Goal: Information Seeking & Learning: Learn about a topic

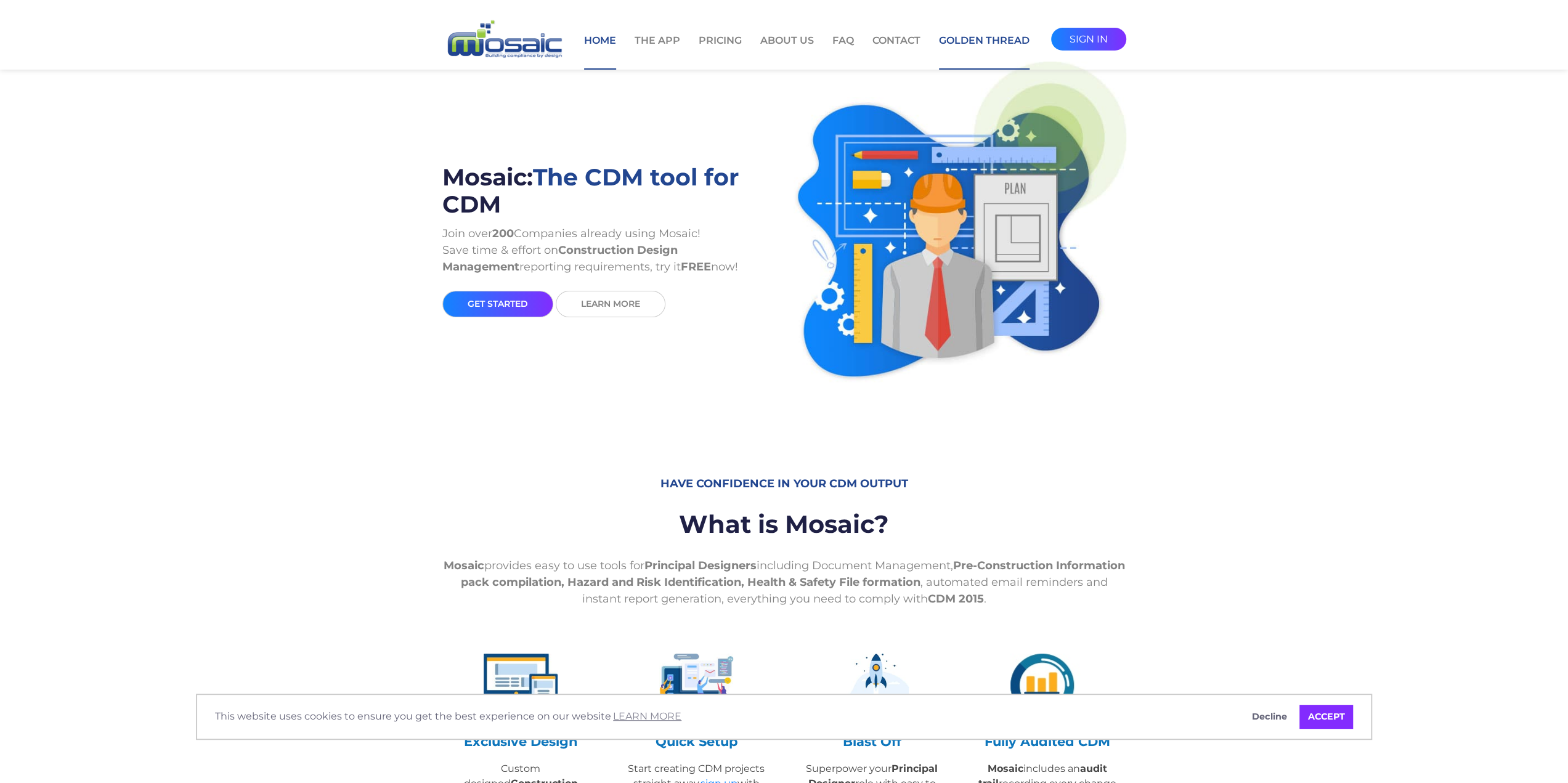
click at [982, 38] on link "Golden Thread" at bounding box center [984, 51] width 90 height 37
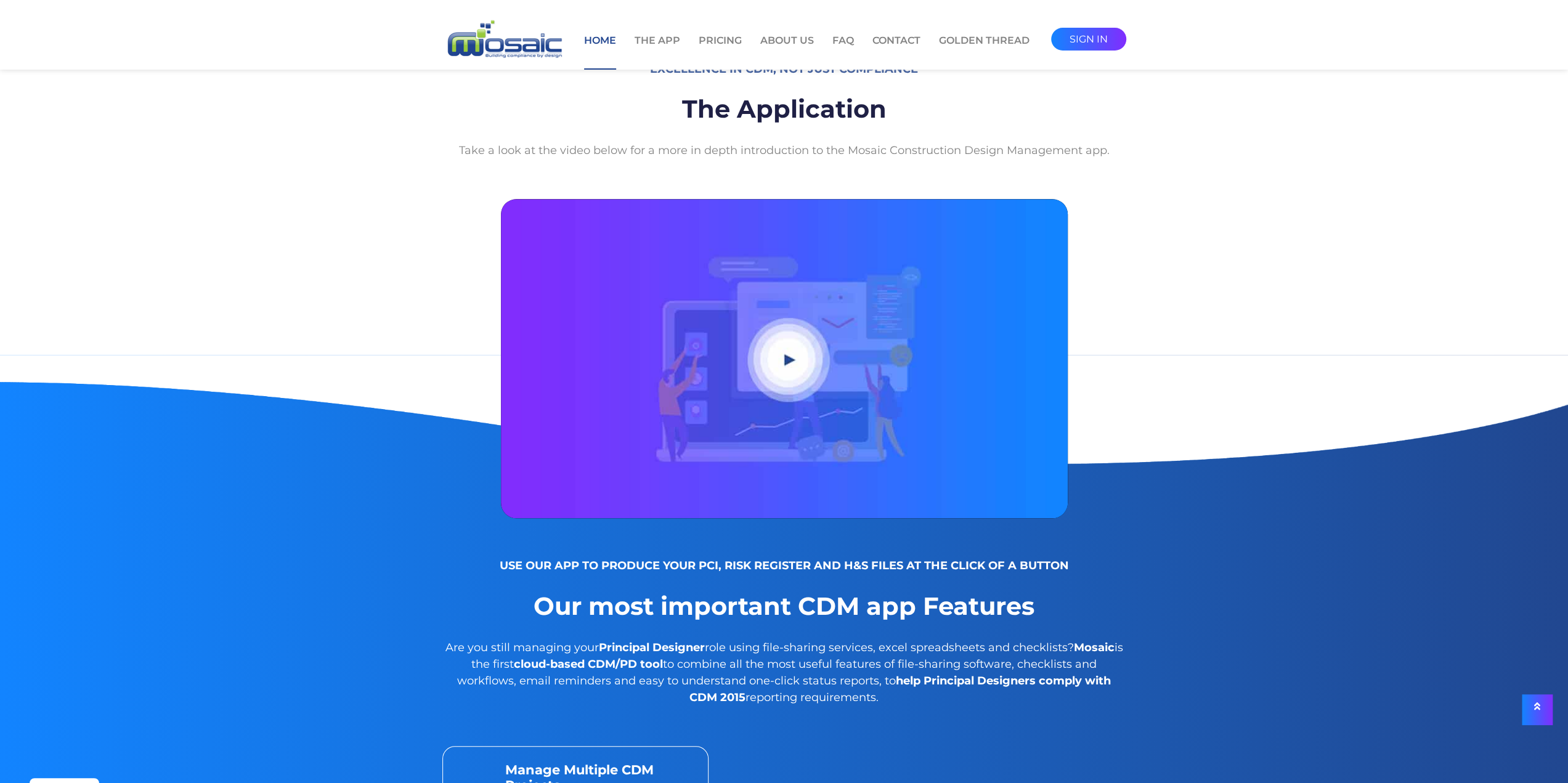
scroll to position [863, 0]
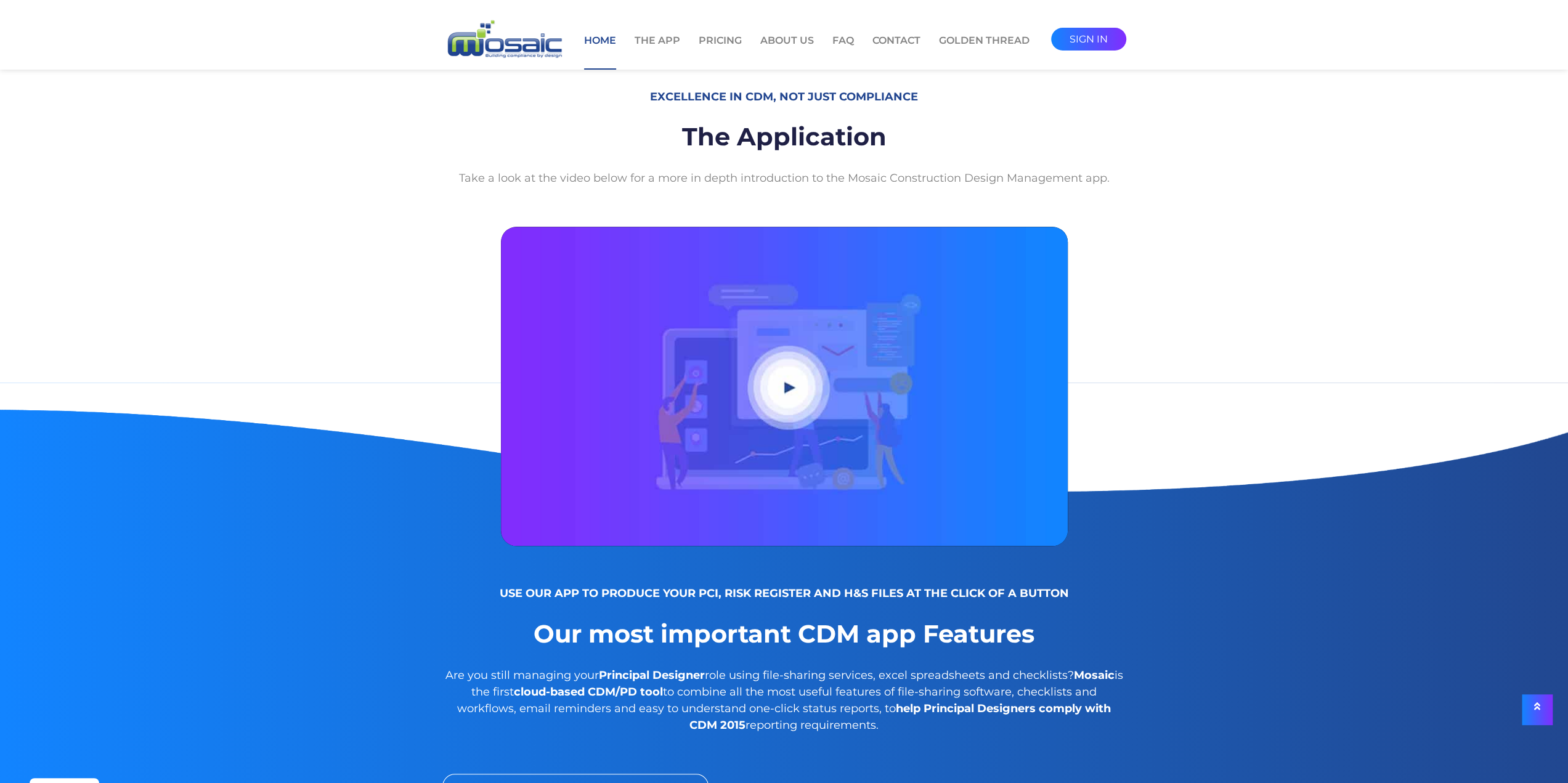
click at [752, 442] on button "Play video" at bounding box center [784, 386] width 567 height 319
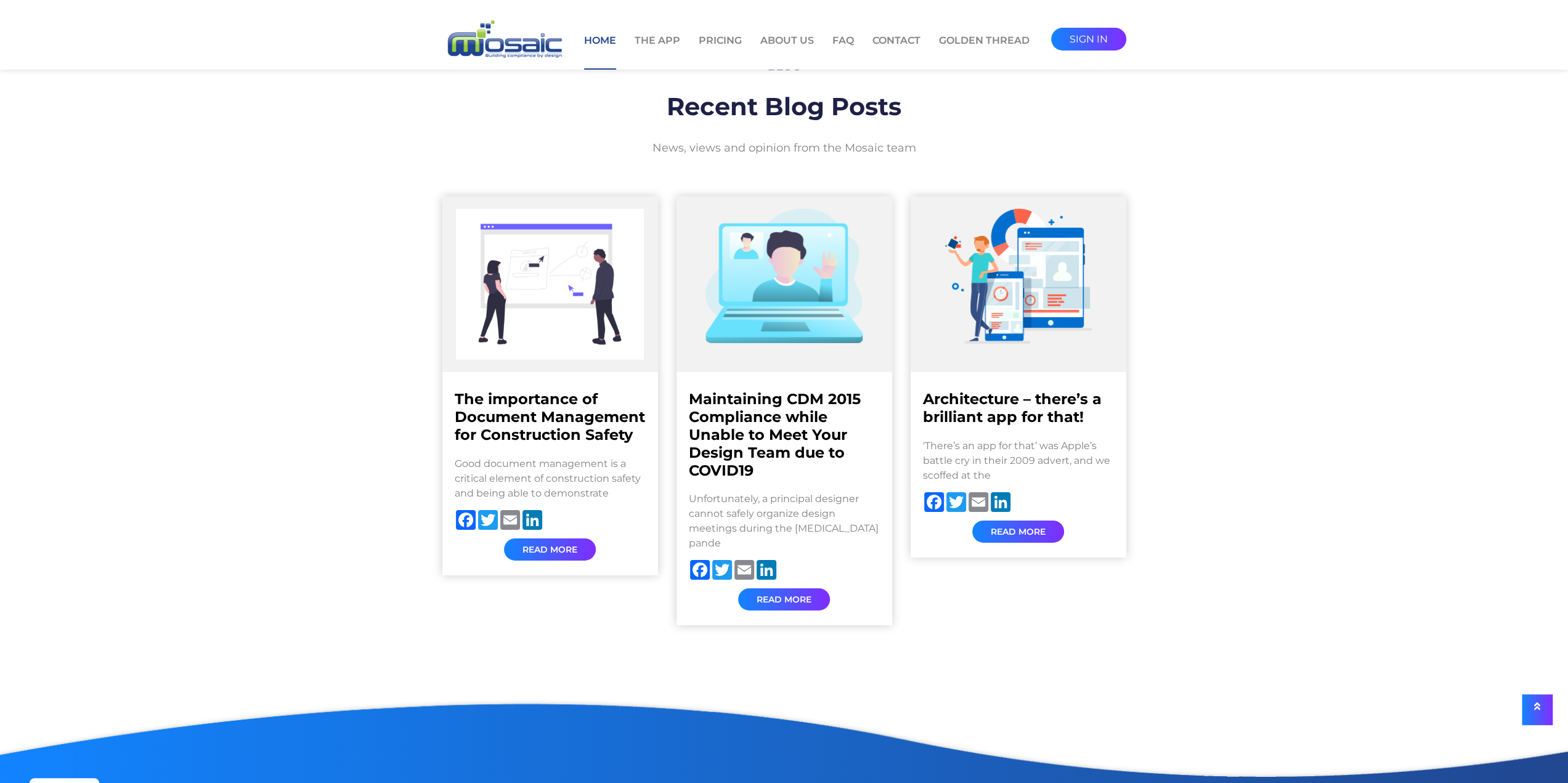
scroll to position [4004, 0]
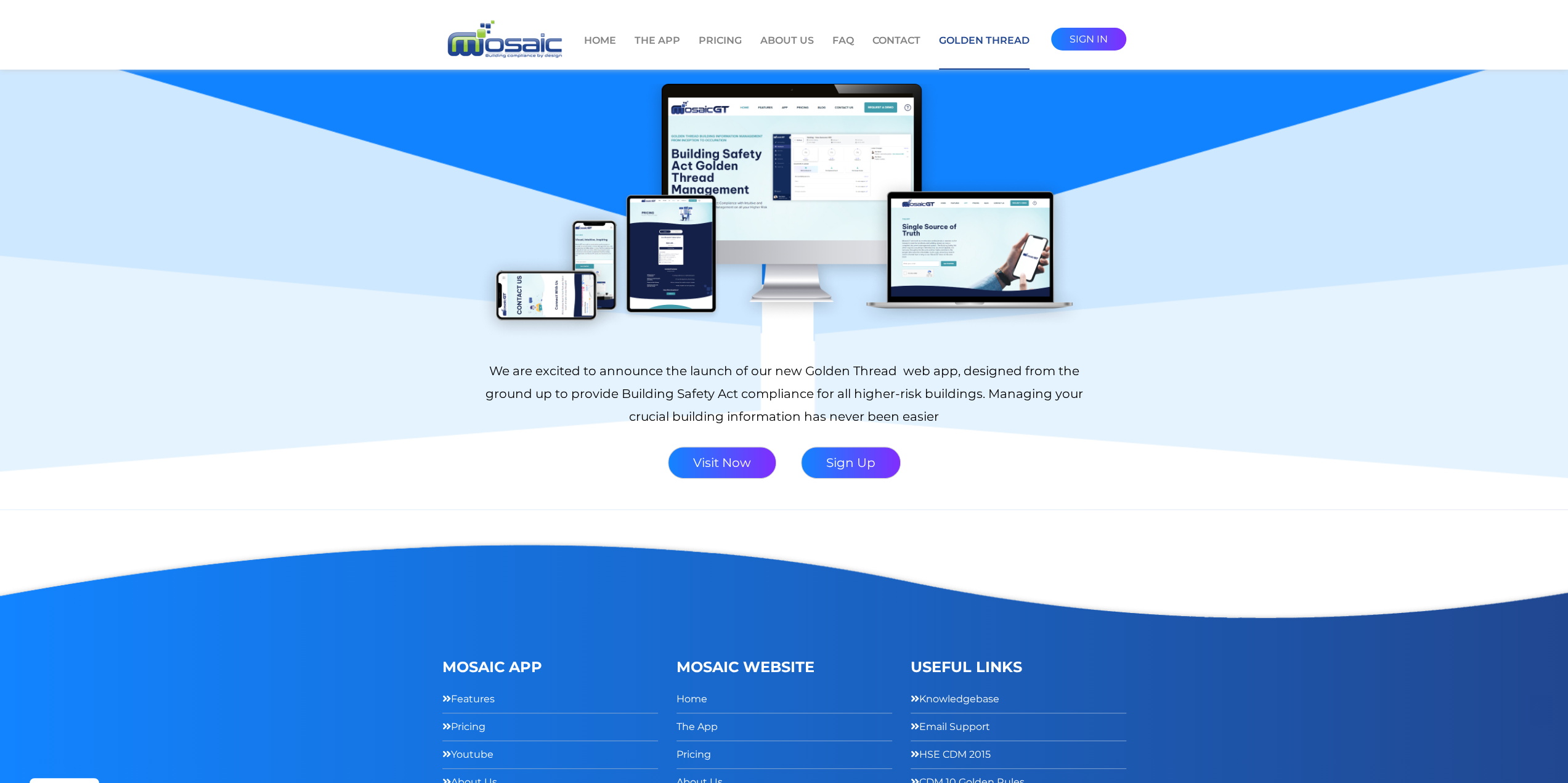
scroll to position [246, 0]
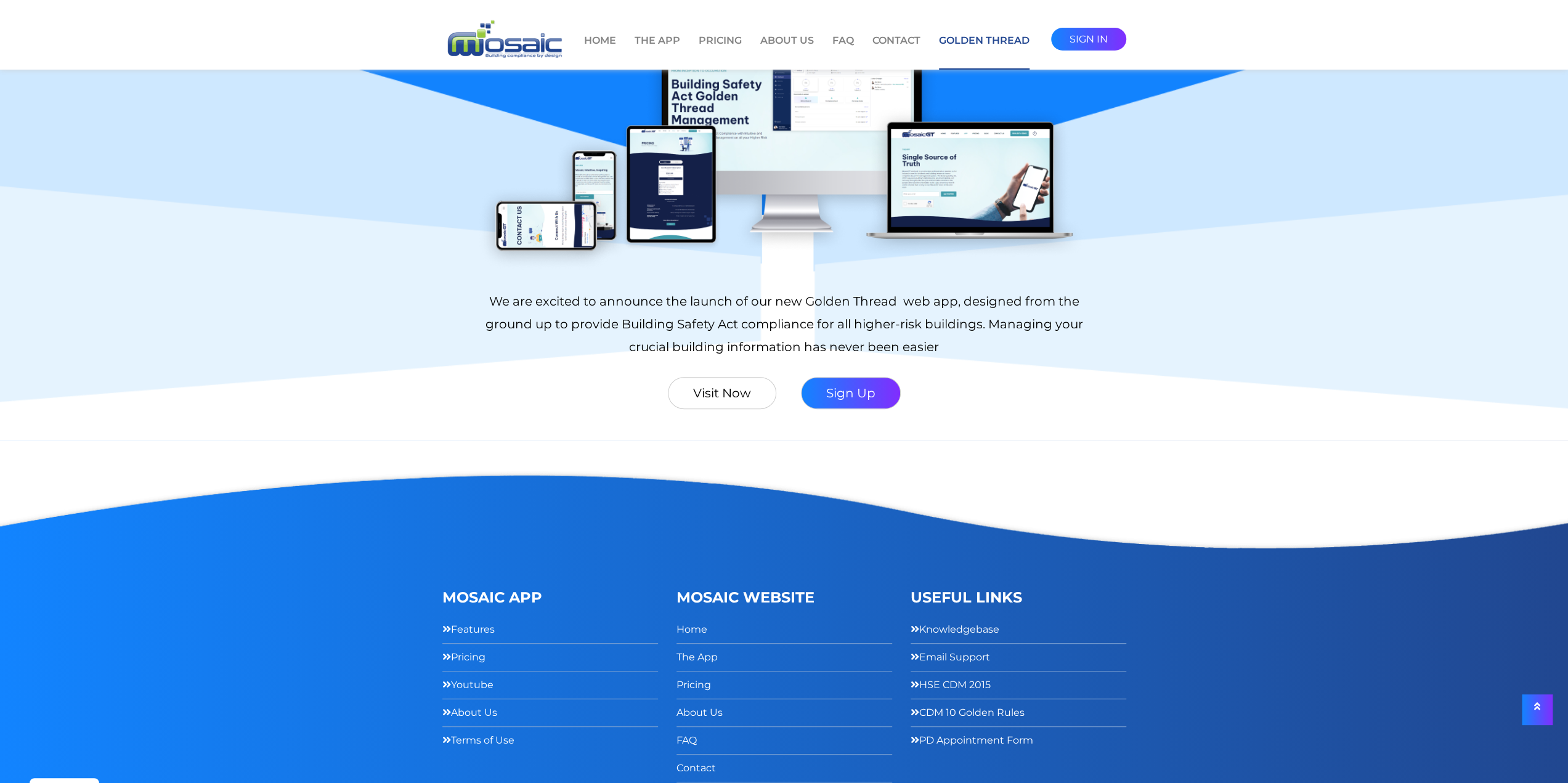
click at [719, 393] on link "Visit now" at bounding box center [721, 393] width 108 height 32
